Goal: Find specific page/section

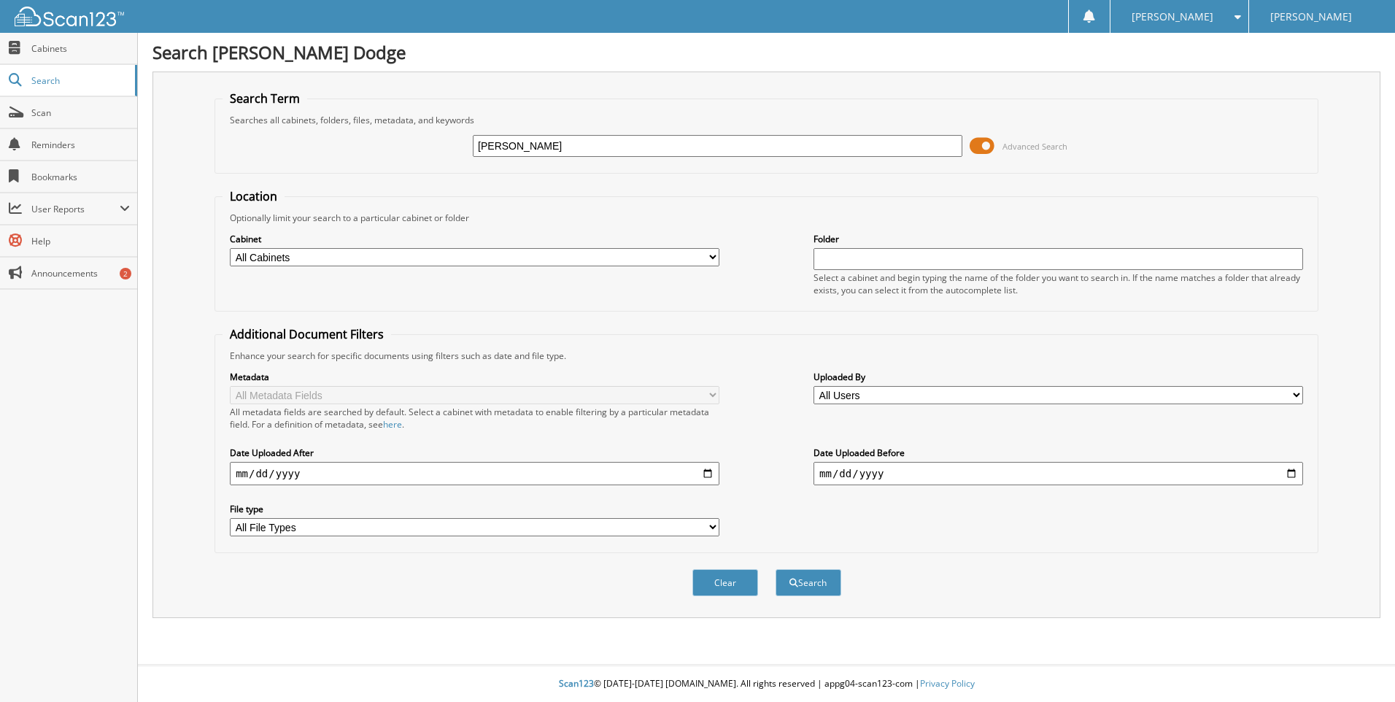
type input "[PERSON_NAME]"
click at [775, 569] on button "Search" at bounding box center [808, 582] width 66 height 27
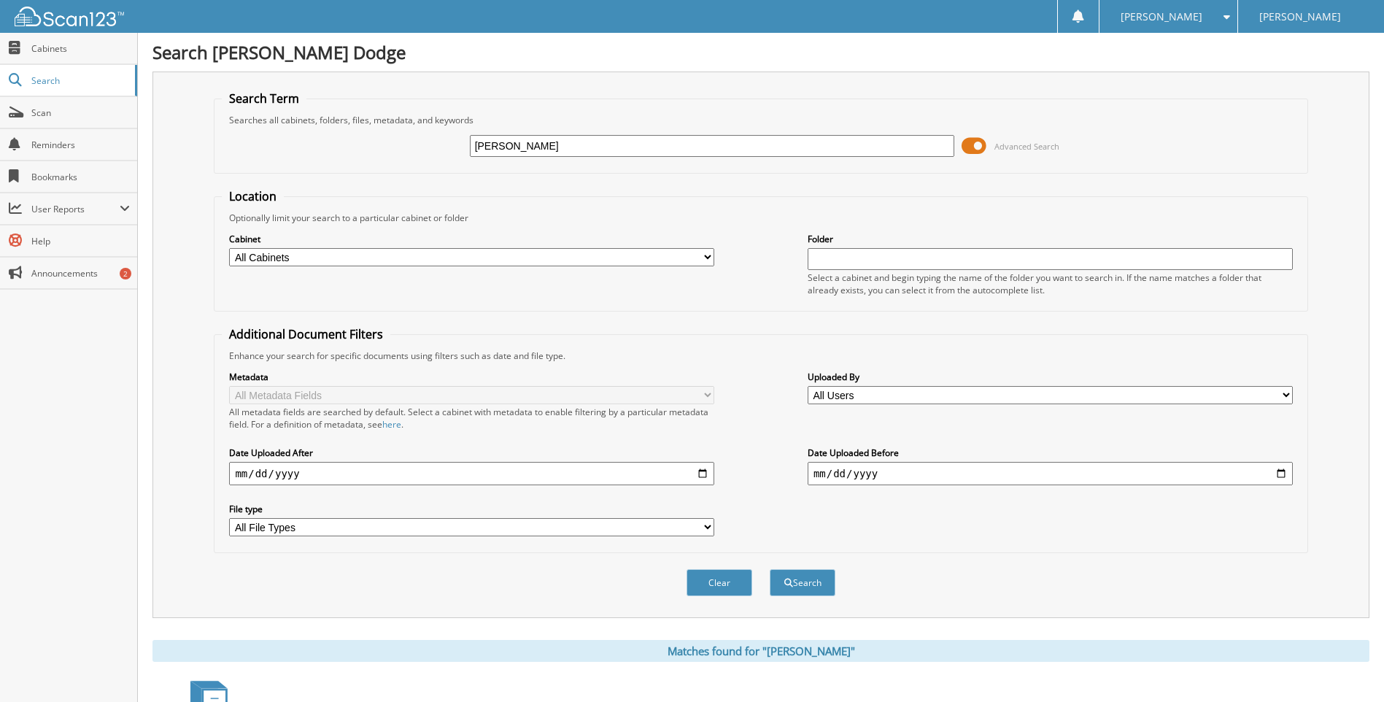
click at [604, 252] on select "All Cabinets ACCOUNTS PAYABLE ARCHIVED CAR DEALS ARCHIVED SERVICE RO AUTOMATE S…" at bounding box center [471, 257] width 485 height 18
select select "3769"
click at [229, 248] on select "All Cabinets ACCOUNTS PAYABLE ARCHIVED CAR DEALS ARCHIVED SERVICE RO AUTOMATE S…" at bounding box center [471, 257] width 485 height 18
click at [804, 582] on button "Search" at bounding box center [803, 582] width 66 height 27
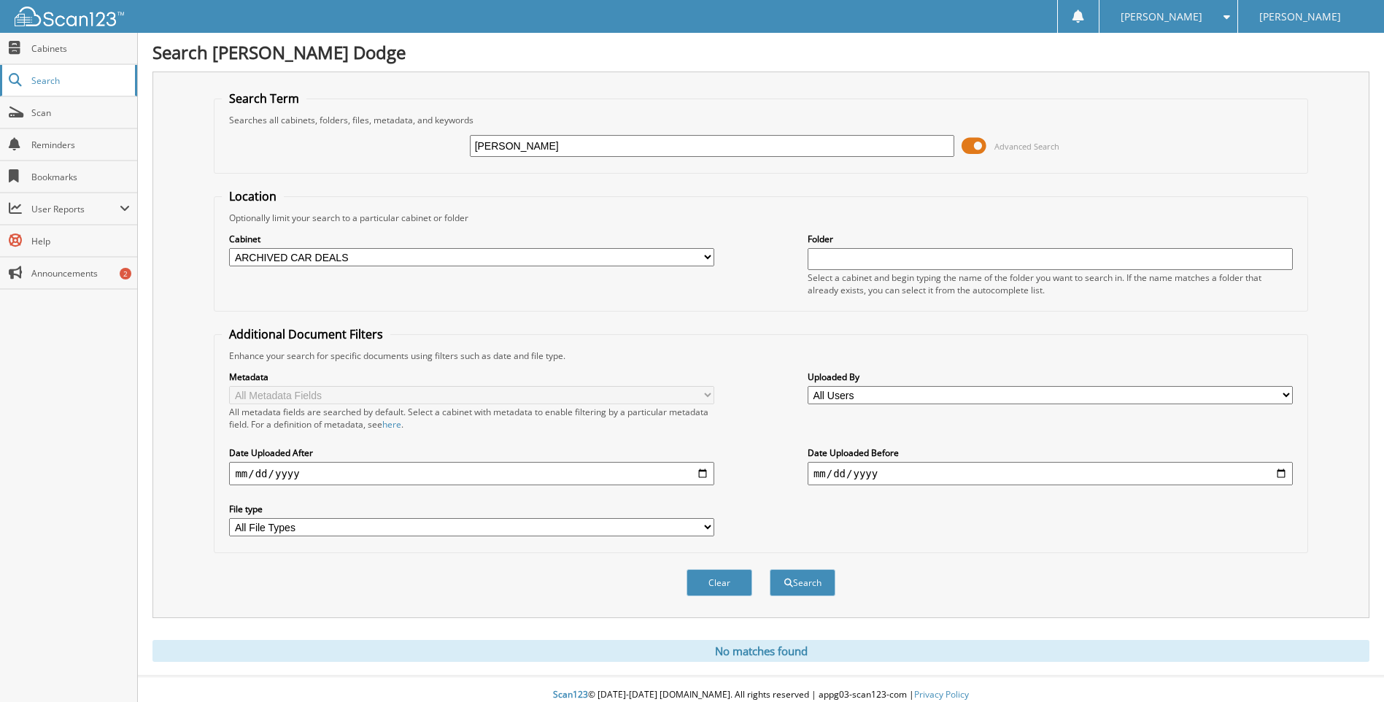
click at [38, 79] on span "Search" at bounding box center [79, 80] width 96 height 12
click at [47, 82] on span "Search" at bounding box center [79, 80] width 96 height 12
